Goal: Task Accomplishment & Management: Use online tool/utility

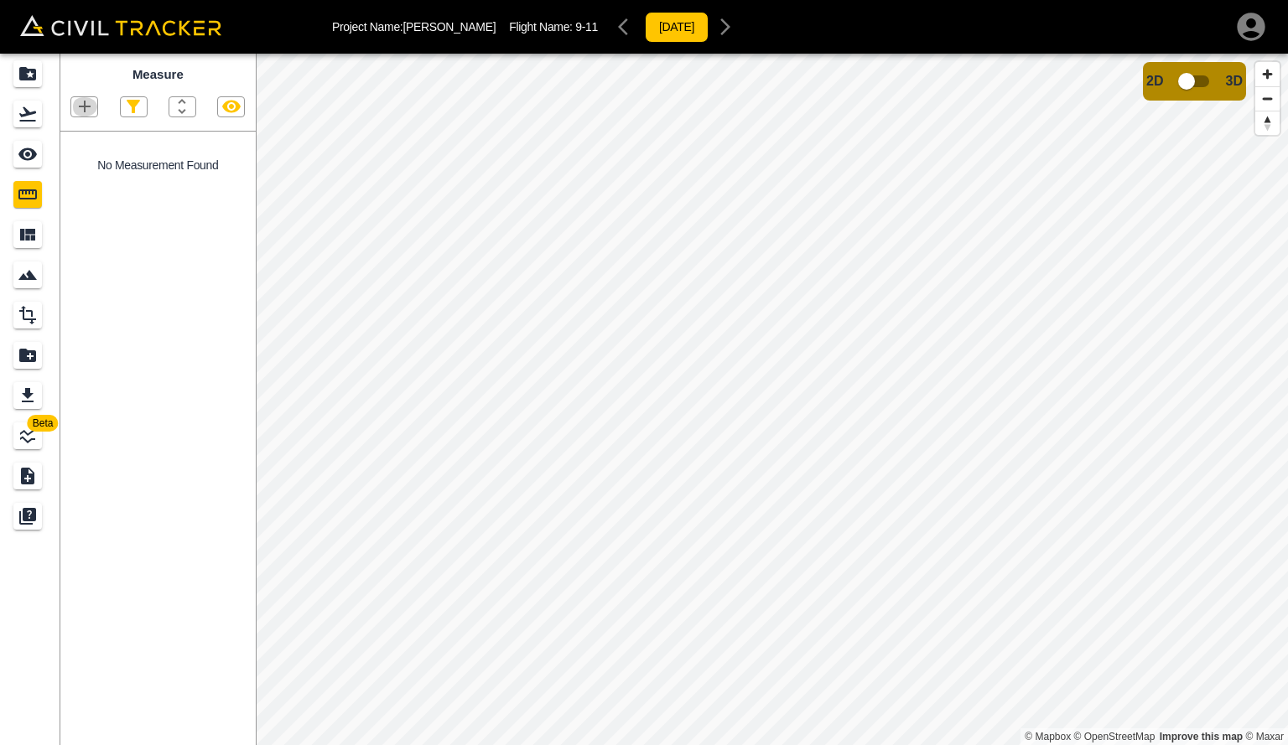
click at [85, 110] on icon "button" at bounding box center [85, 106] width 20 height 20
click at [85, 184] on p "Polygon" at bounding box center [80, 186] width 40 height 13
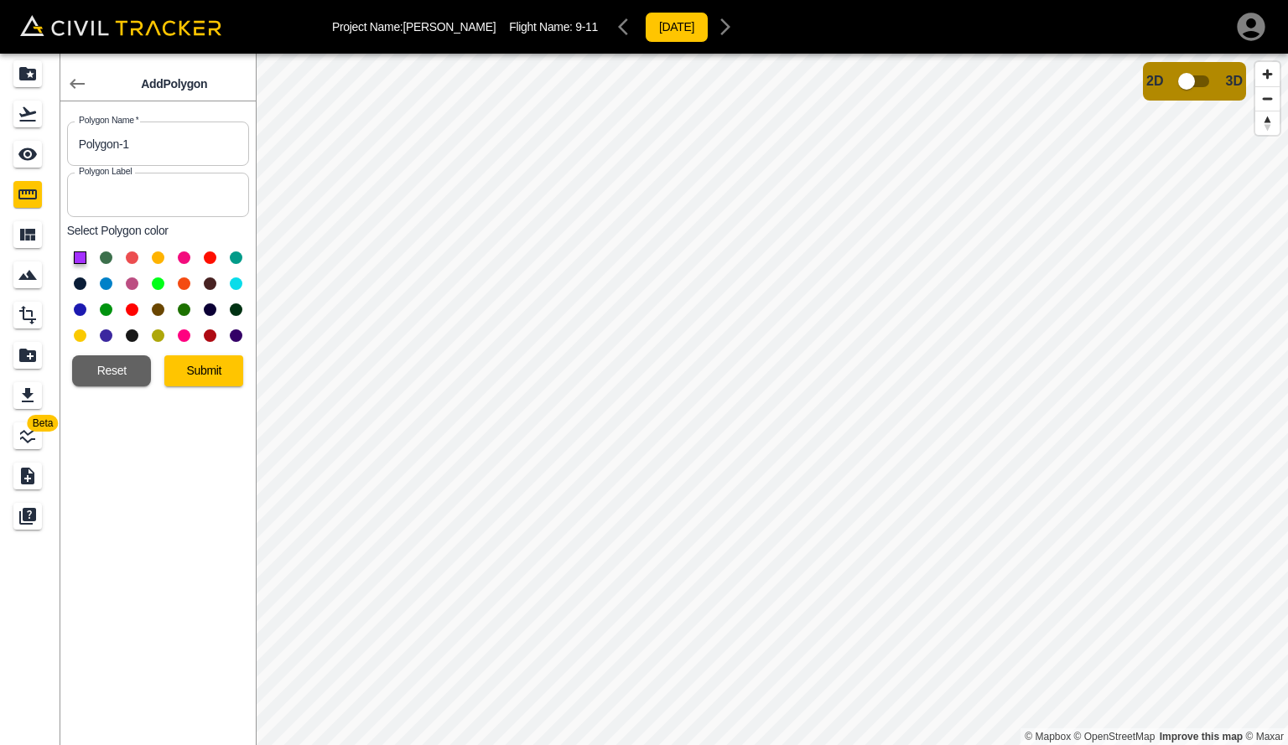
drag, startPoint x: 149, startPoint y: 148, endPoint x: 23, endPoint y: 127, distance: 127.5
click at [82, 159] on input "Polygon-1" at bounding box center [158, 144] width 182 height 44
type input "3/4 blended"
click at [192, 370] on button "Submit" at bounding box center [203, 370] width 79 height 31
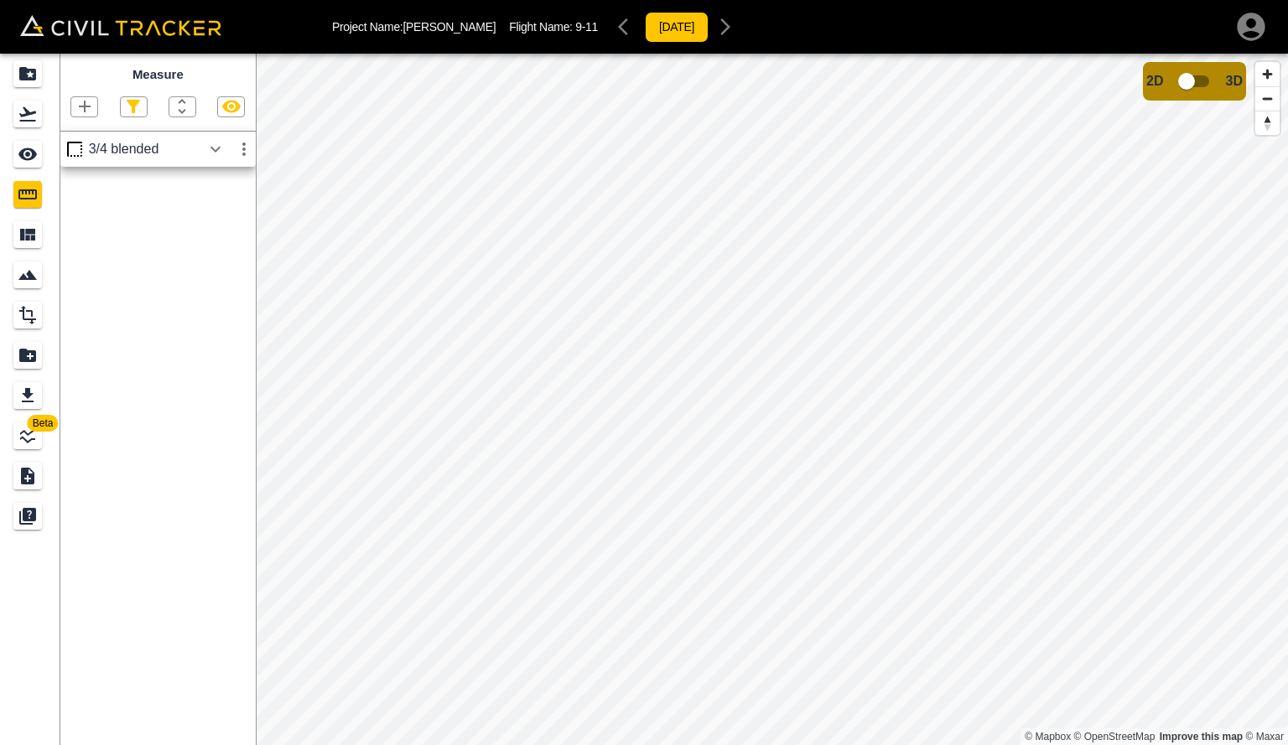
click at [85, 104] on icon "button" at bounding box center [85, 107] width 12 height 12
click at [96, 191] on p "Polygon" at bounding box center [80, 186] width 40 height 13
click at [77, 111] on icon "button" at bounding box center [85, 106] width 20 height 20
click at [81, 194] on div "Polygon" at bounding box center [64, 187] width 74 height 34
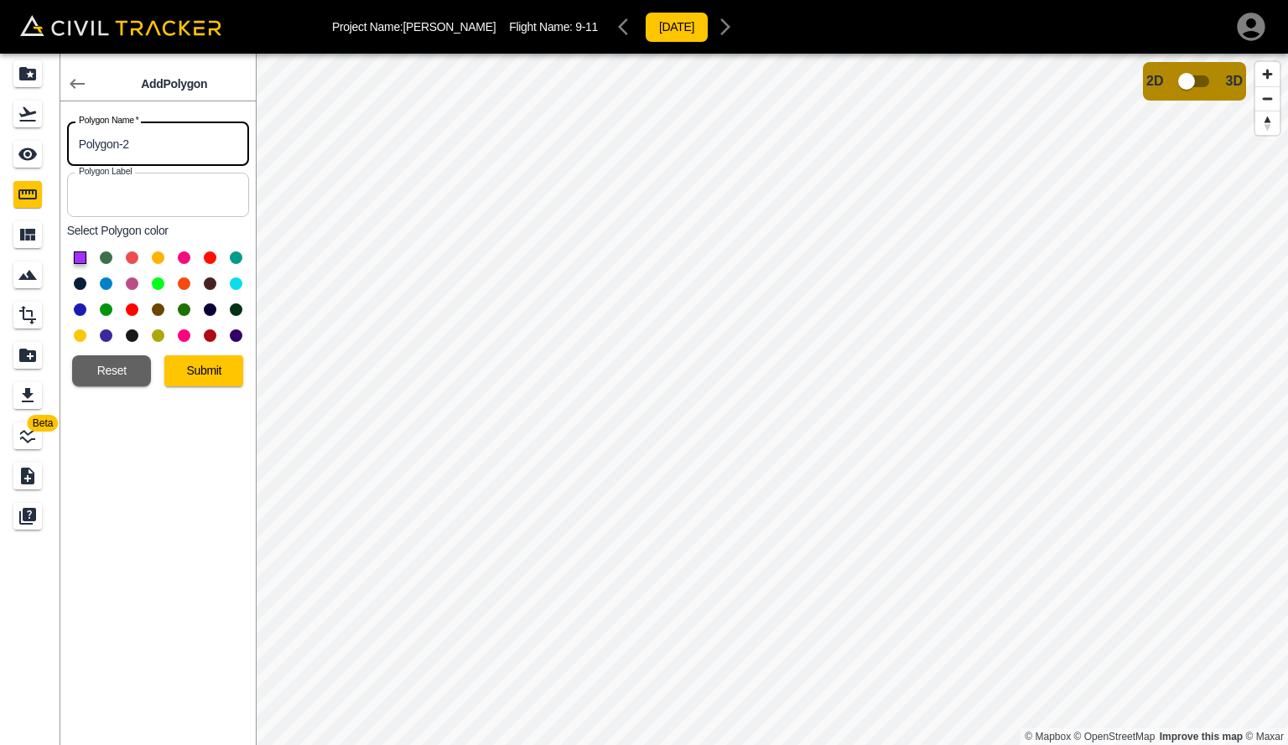
drag, startPoint x: 142, startPoint y: 141, endPoint x: 0, endPoint y: 95, distance: 149.0
click at [7, 135] on div "Beta Add Polygon Polygon Name   * Polygon-2 Polygon Name * Polygon Label Polygo…" at bounding box center [128, 400] width 256 height 692
type input "chips"
click at [225, 380] on button "Submit" at bounding box center [203, 370] width 79 height 31
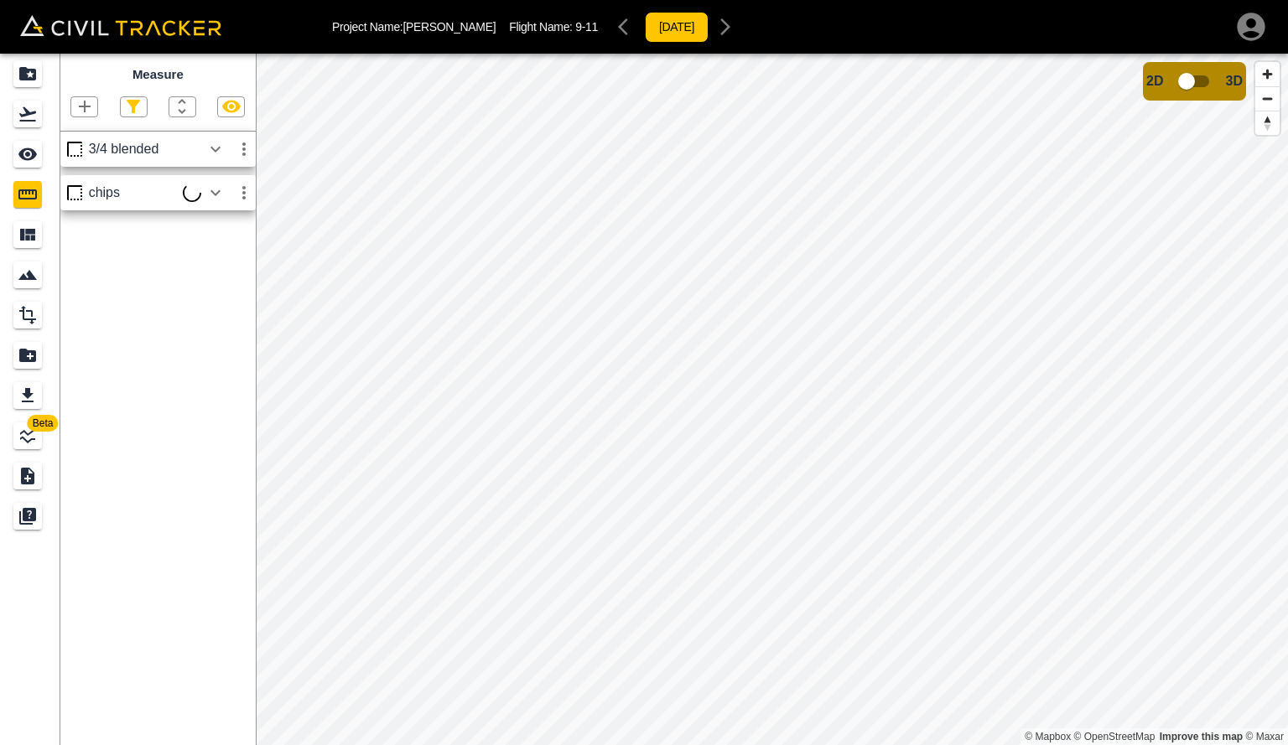
click at [132, 153] on div "3/4 blended" at bounding box center [145, 149] width 112 height 15
click at [187, 203] on div "chips" at bounding box center [157, 192] width 195 height 35
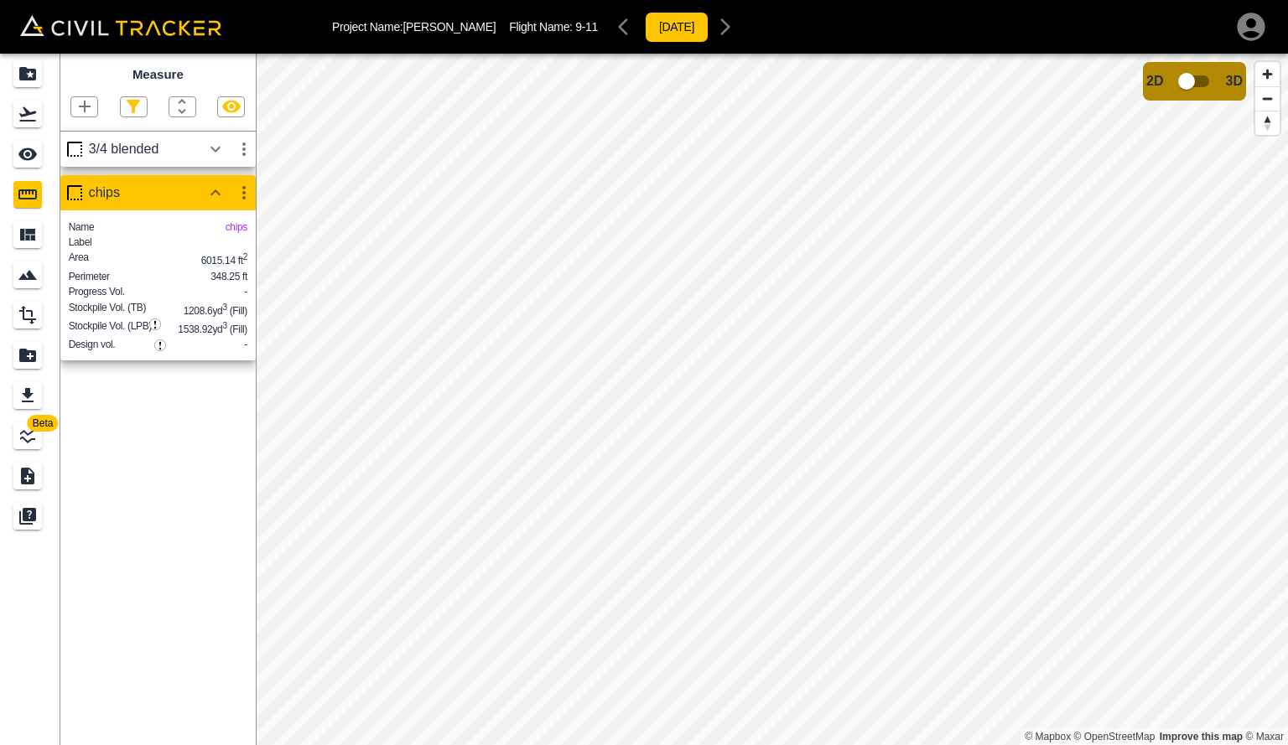
click at [93, 112] on icon "button" at bounding box center [85, 106] width 20 height 20
click at [78, 187] on p "Polygon" at bounding box center [80, 186] width 40 height 13
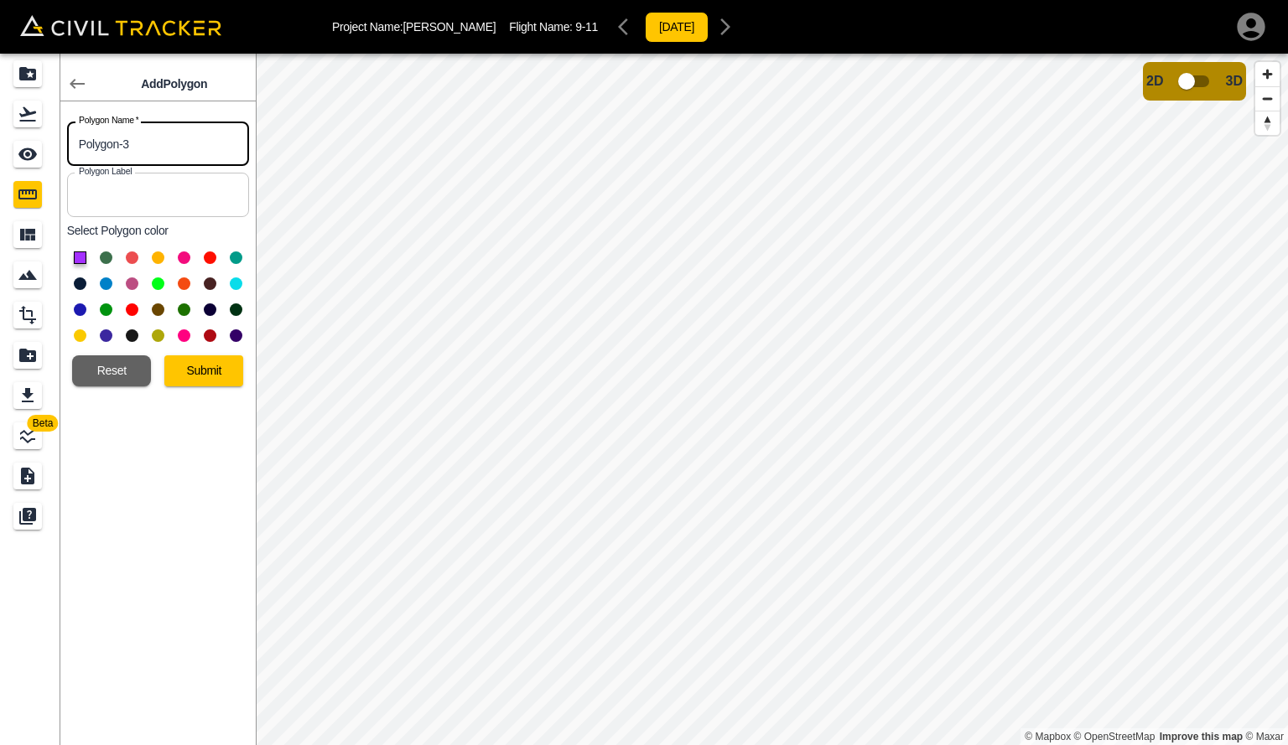
drag, startPoint x: 167, startPoint y: 142, endPoint x: 0, endPoint y: 117, distance: 168.7
click at [0, 123] on div "Beta Add Polygon Polygon Name   * Polygon-3 Polygon Name * Polygon Label Polygo…" at bounding box center [128, 400] width 256 height 692
type input "blend"
click at [230, 386] on button "Submit" at bounding box center [203, 370] width 79 height 31
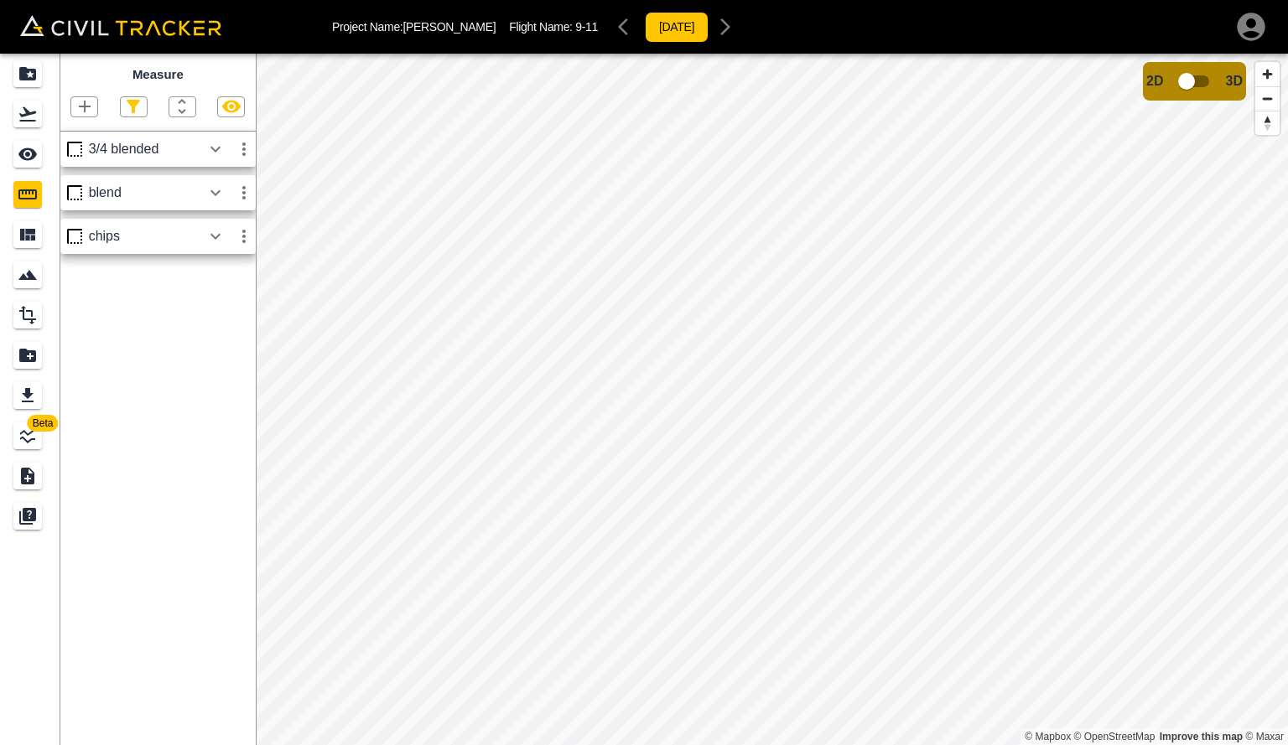
click at [157, 192] on div "blend" at bounding box center [145, 192] width 112 height 15
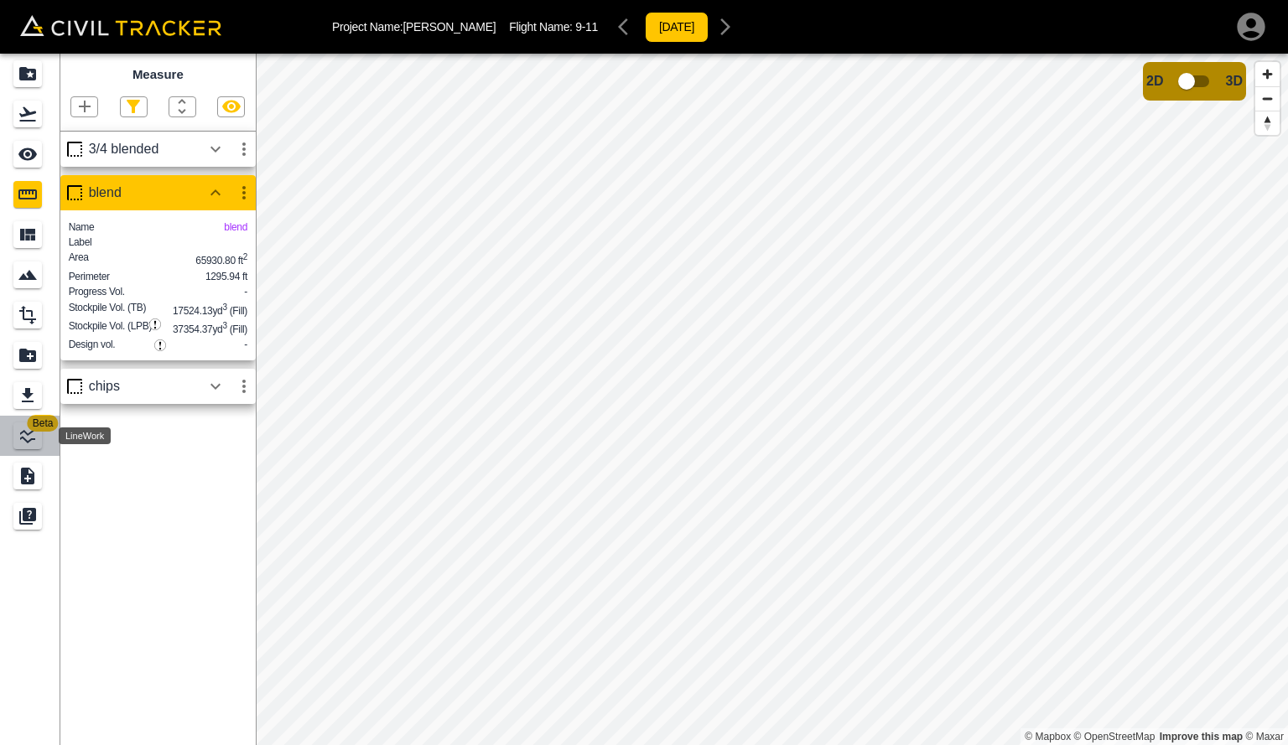
click at [29, 437] on icon "LineWork" at bounding box center [28, 436] width 20 height 20
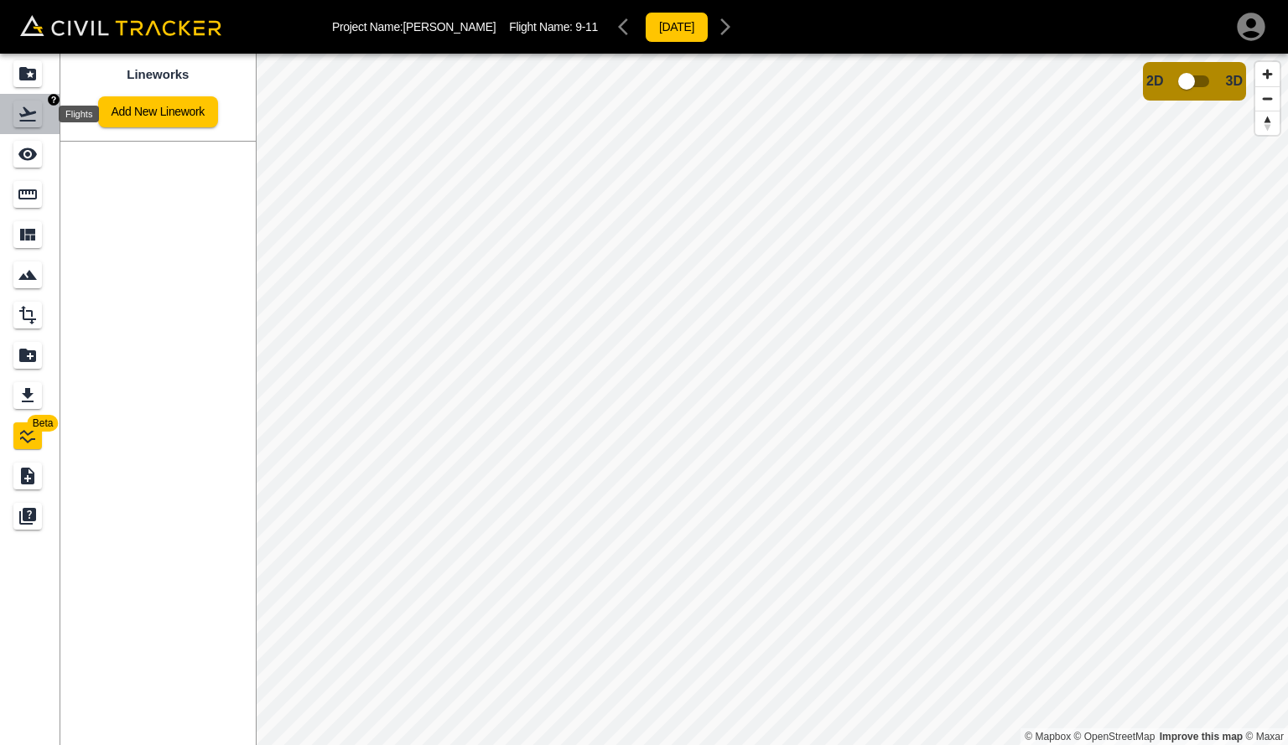
click at [23, 106] on icon "Flights" at bounding box center [28, 114] width 20 height 20
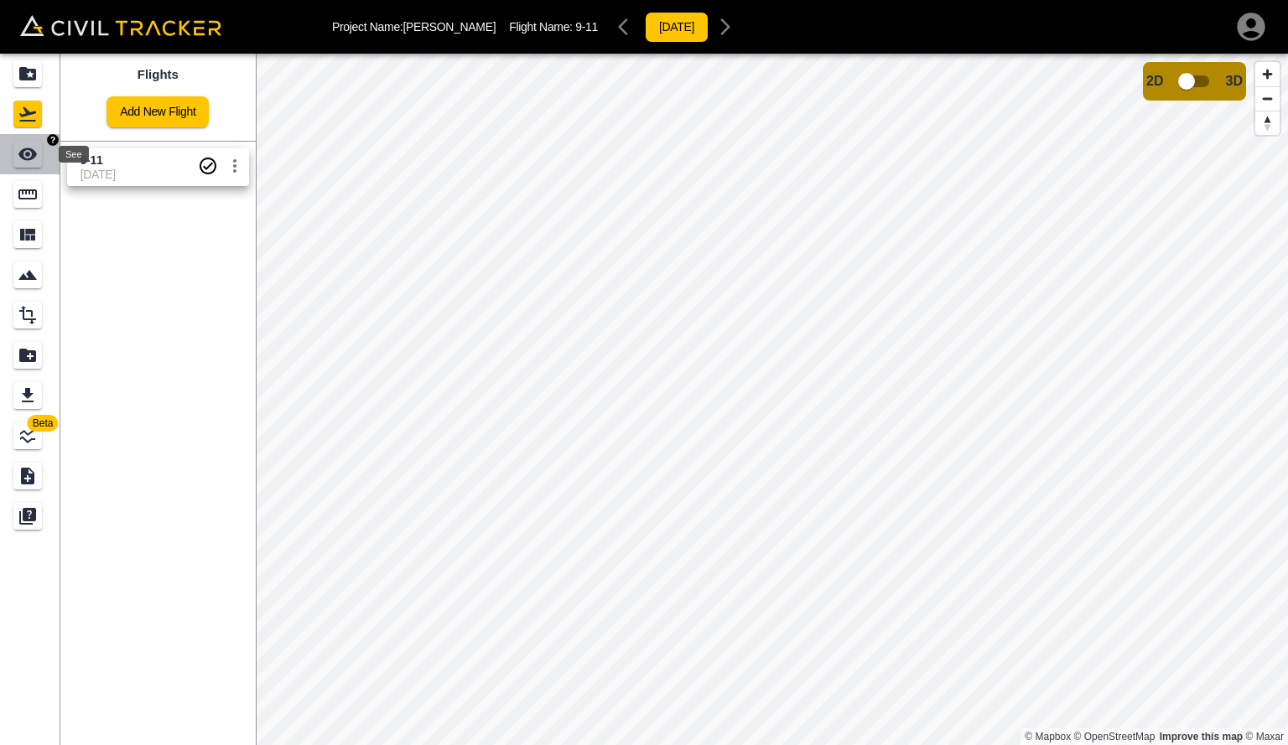
click at [37, 158] on icon "See" at bounding box center [28, 154] width 20 height 20
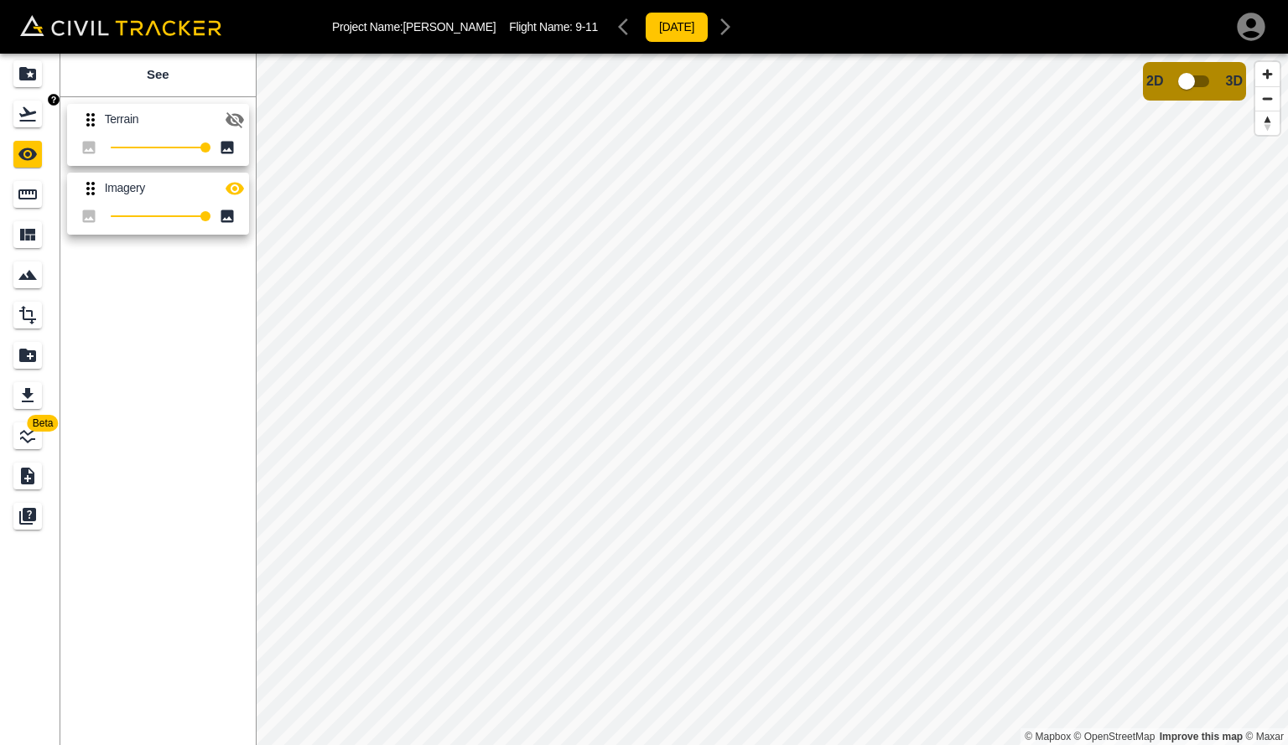
click at [38, 94] on link at bounding box center [30, 114] width 60 height 40
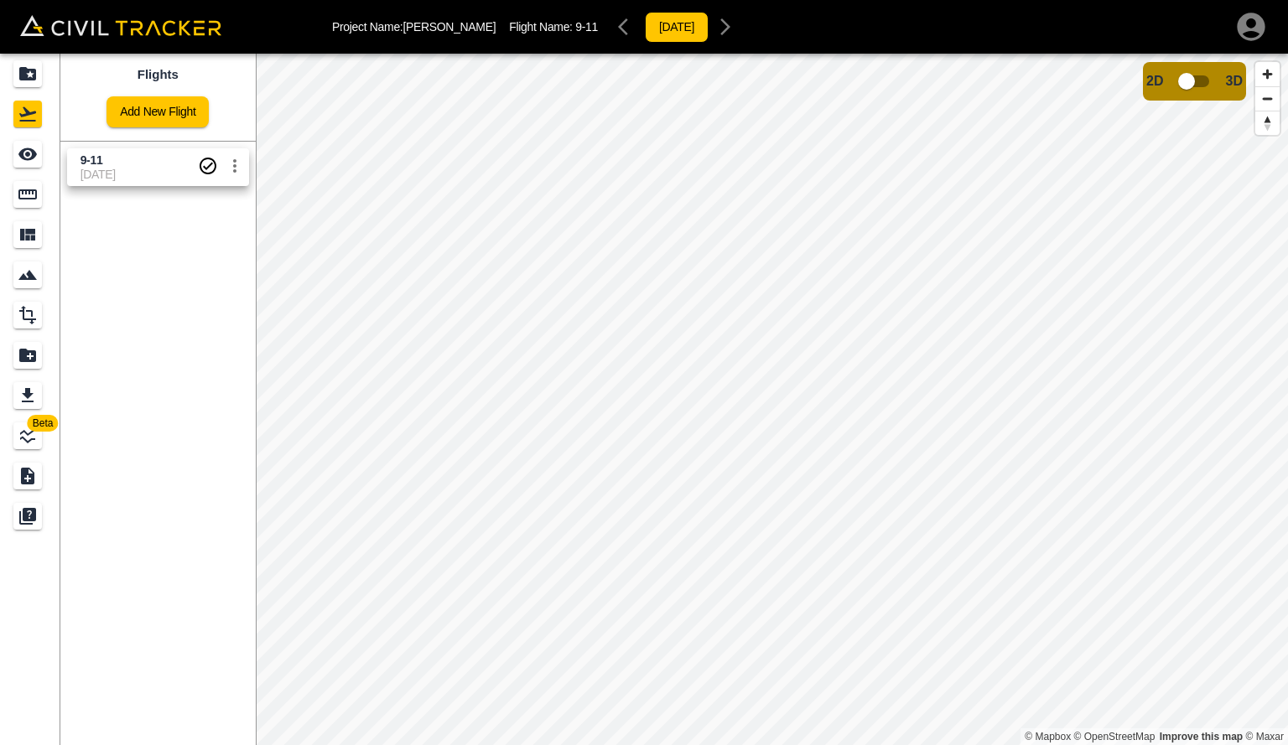
click at [36, 49] on div "Project Name: [PERSON_NAME] Flight Name: 9-11 [DATE]" at bounding box center [644, 27] width 1288 height 54
click at [29, 70] on icon "Projects" at bounding box center [27, 73] width 17 height 13
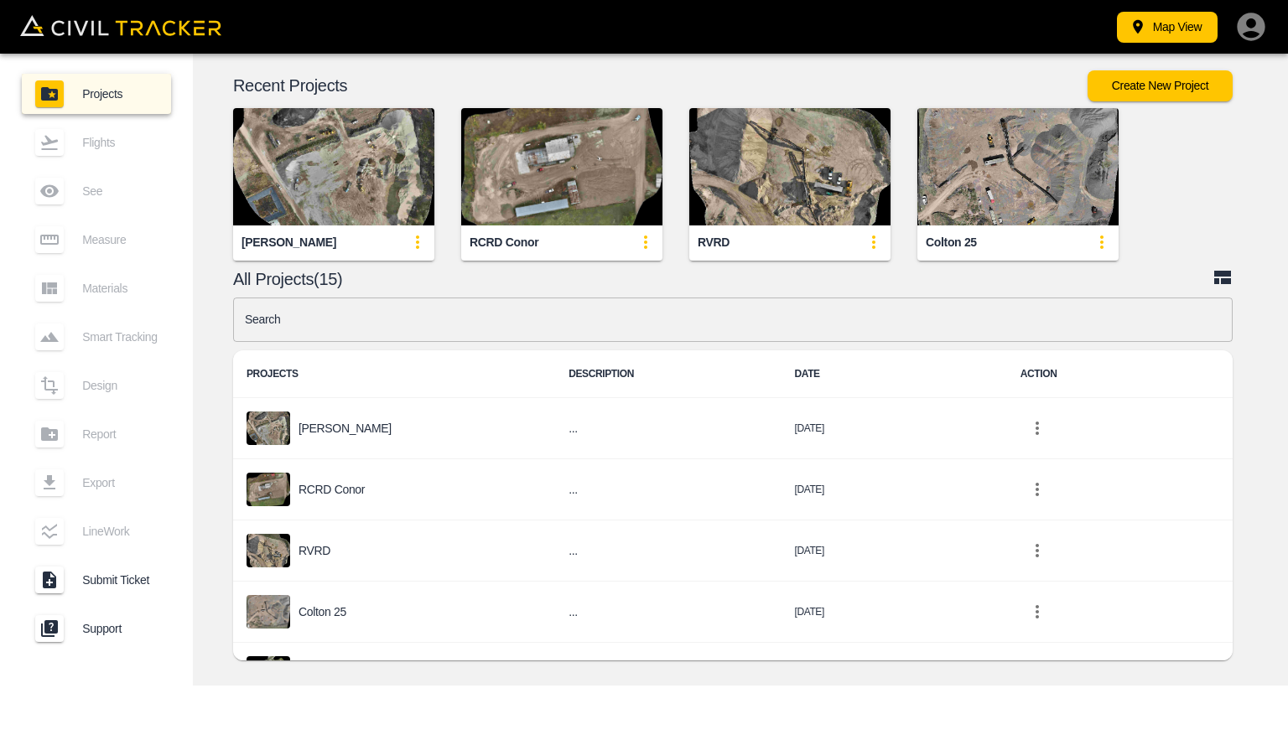
click at [511, 174] on img "button" at bounding box center [561, 166] width 201 height 117
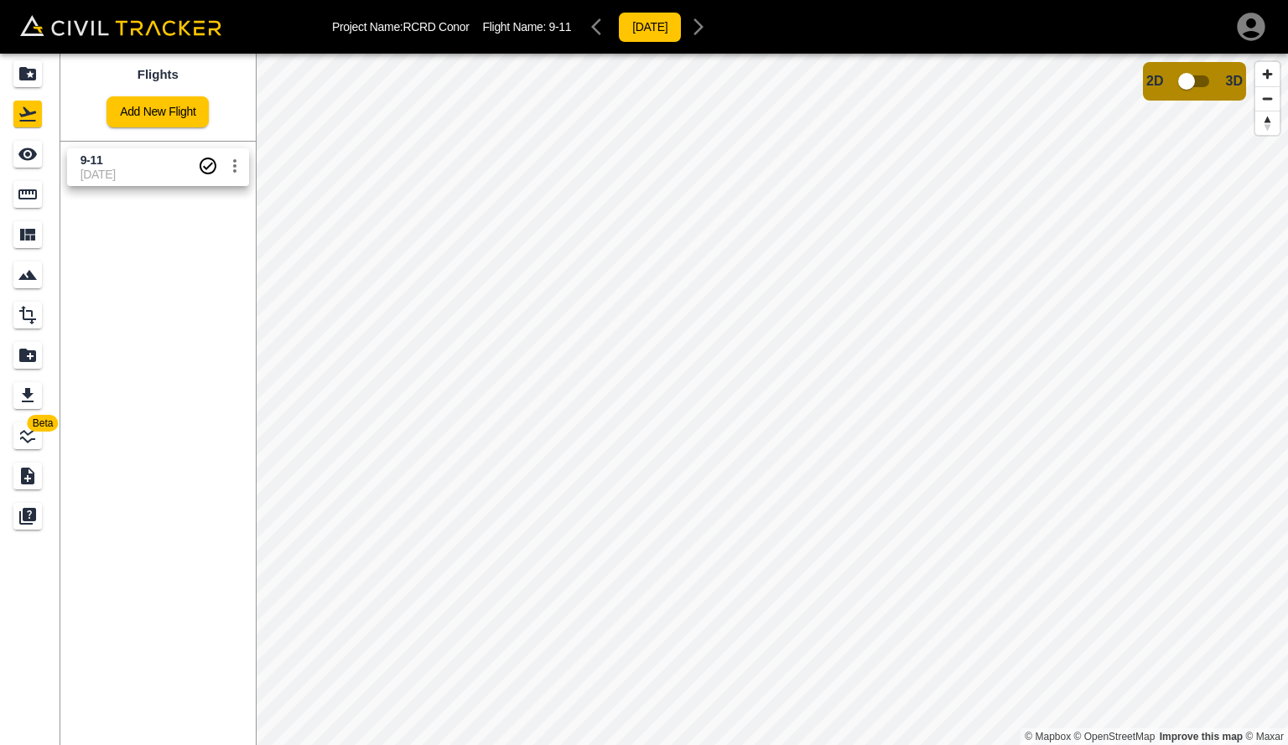
click at [100, 171] on span "[DATE]" at bounding box center [138, 174] width 117 height 13
click at [22, 205] on div "Measure" at bounding box center [27, 194] width 28 height 27
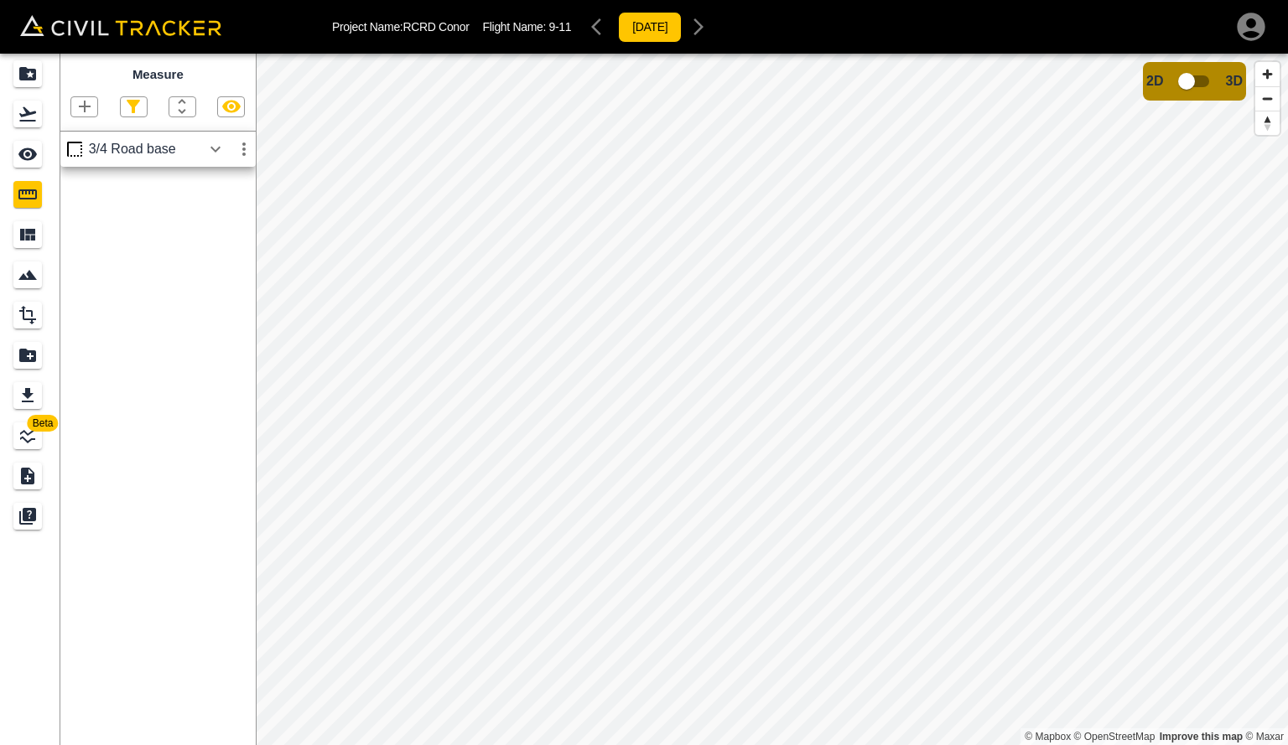
click at [145, 153] on div "3/4 Road base" at bounding box center [145, 149] width 112 height 15
